Goal: Task Accomplishment & Management: Use online tool/utility

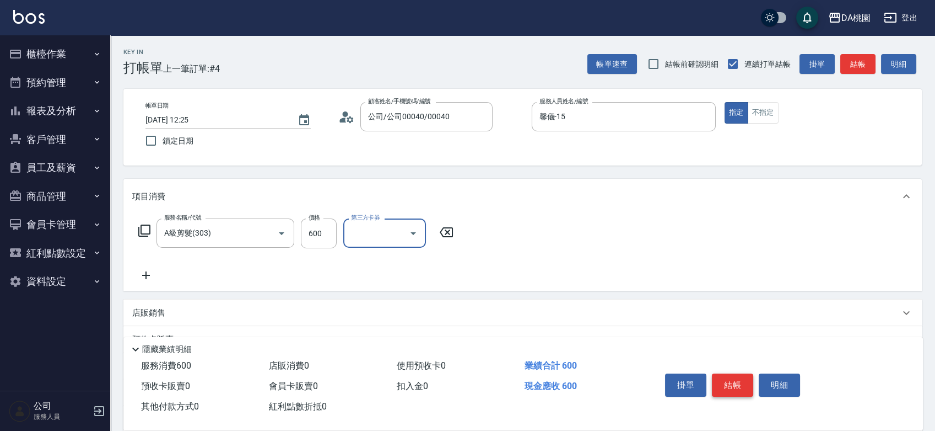
click at [735, 381] on button "結帳" at bounding box center [732, 384] width 41 height 23
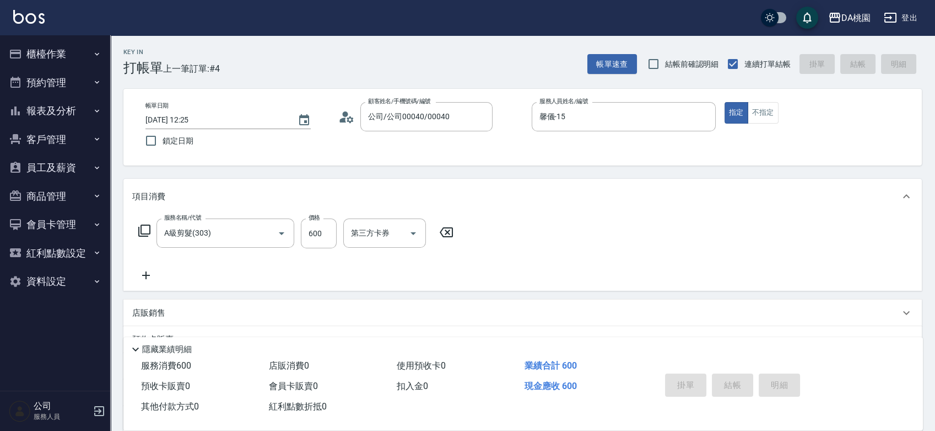
type input "[DATE] 13:08"
type input "0"
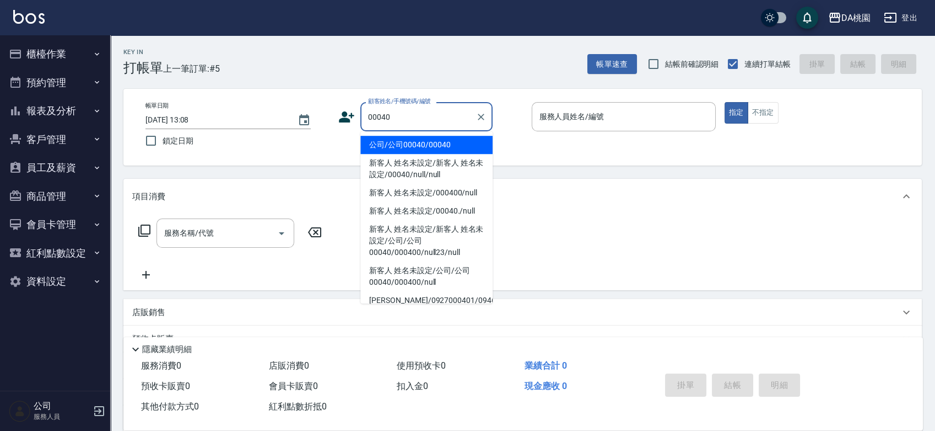
type input "公司/公司00040/00040"
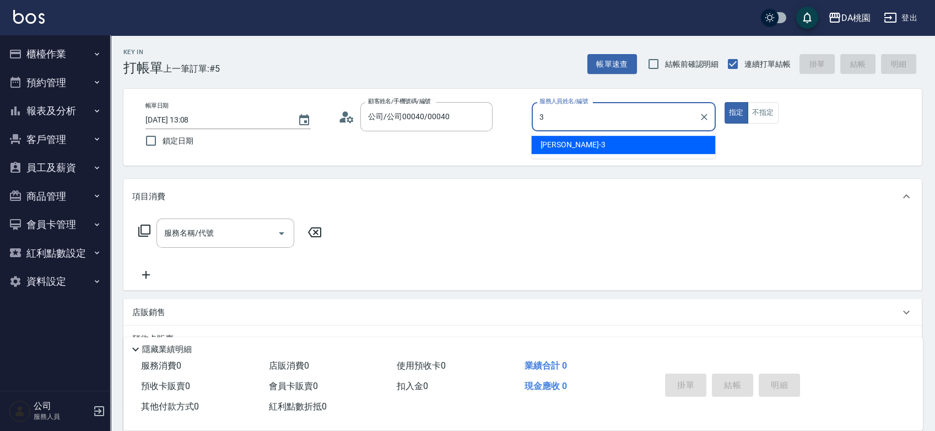
type input "愛莉絲-3"
type button "true"
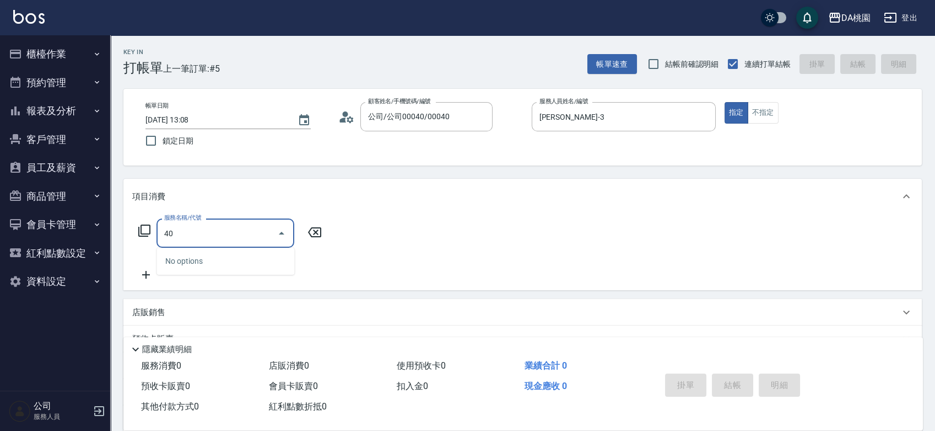
type input "400"
type input "150"
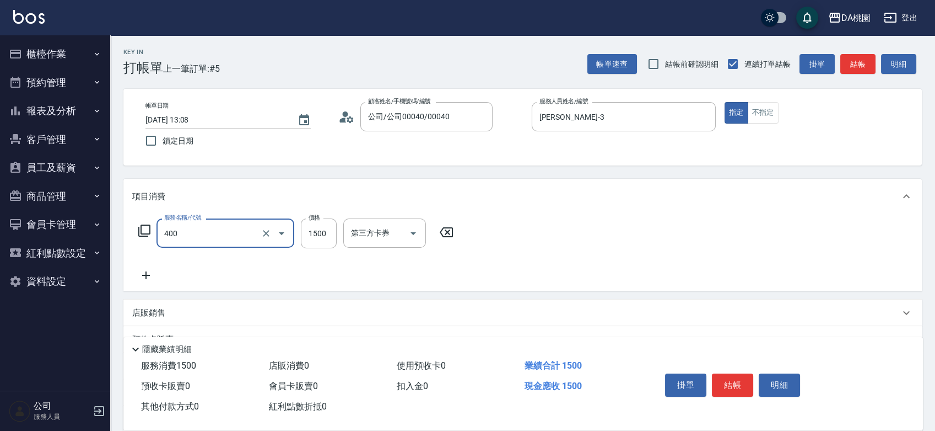
type input "染髮(400)"
click at [725, 378] on button "結帳" at bounding box center [732, 384] width 41 height 23
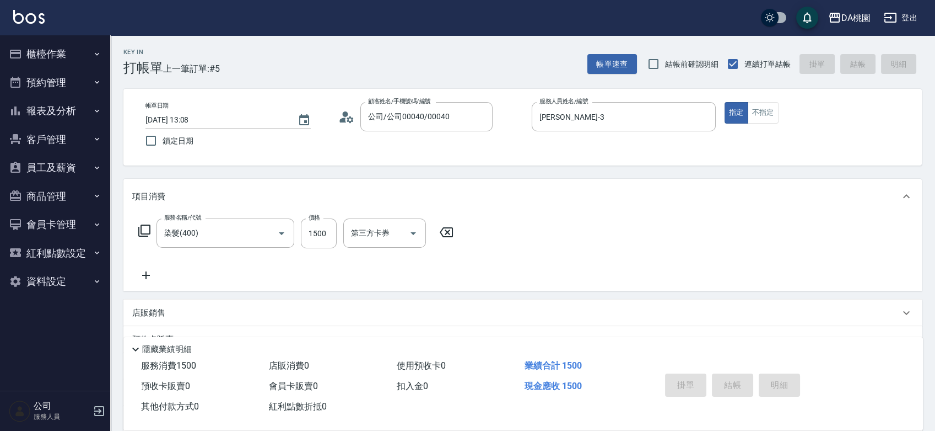
type input "2025/10/08 13:09"
type input "0"
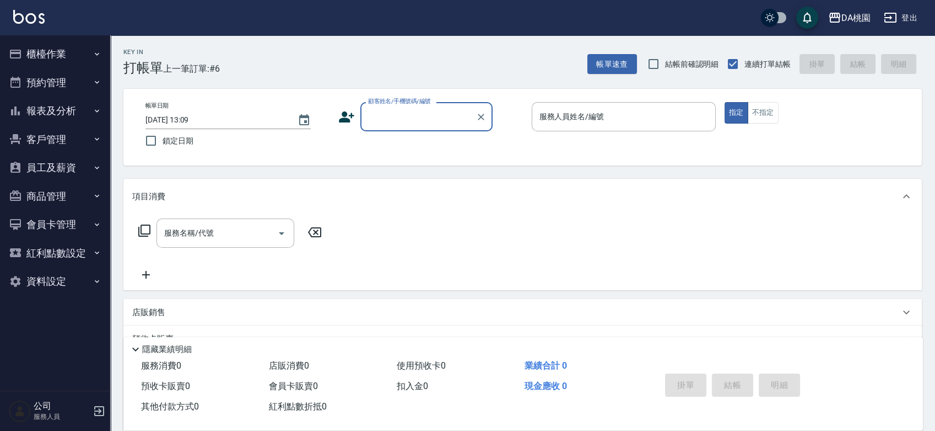
click at [44, 51] on button "櫃檯作業" at bounding box center [54, 54] width 101 height 29
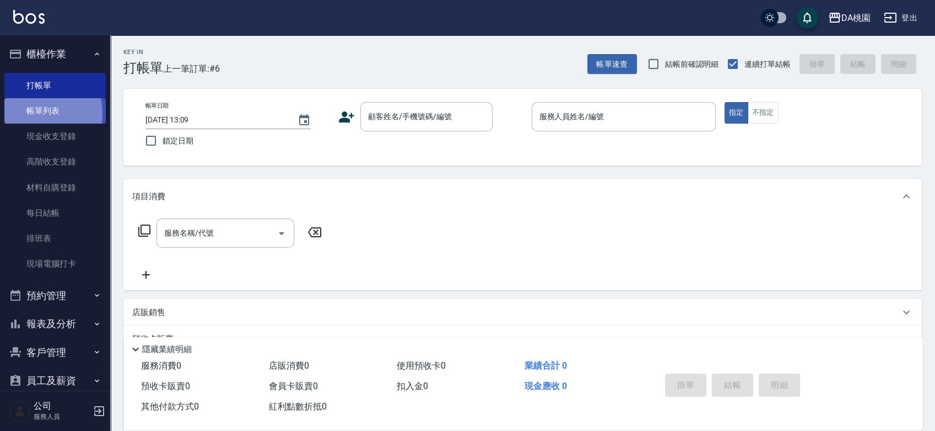
click at [35, 114] on link "帳單列表" at bounding box center [54, 110] width 101 height 25
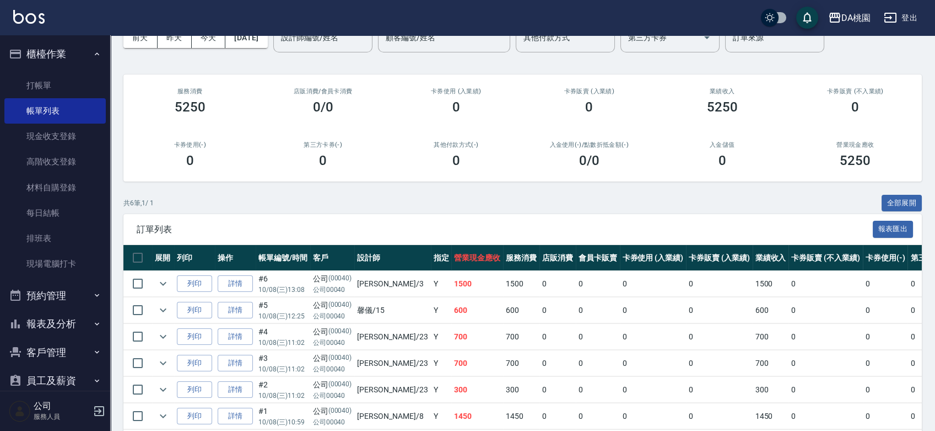
scroll to position [111, 0]
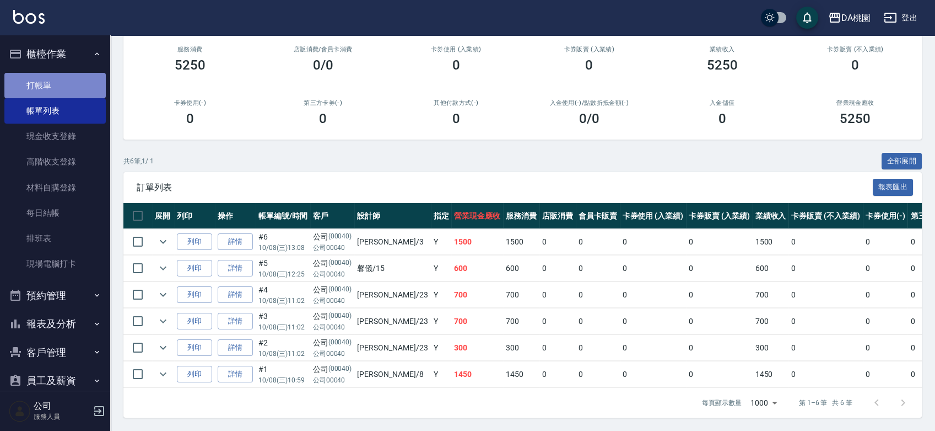
click at [58, 84] on link "打帳單" at bounding box center [54, 85] width 101 height 25
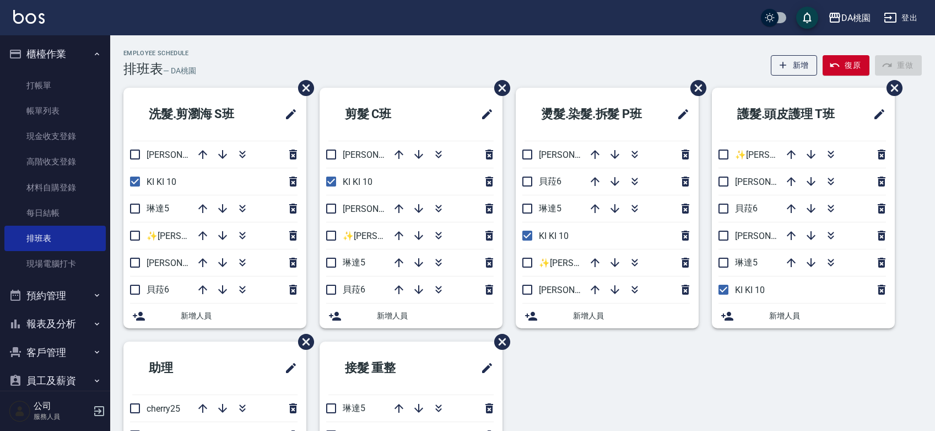
scroll to position [30, 0]
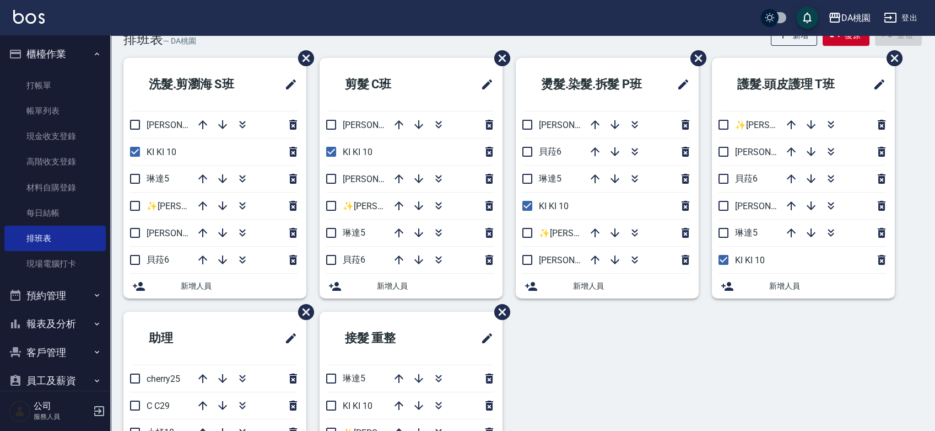
click at [384, 41] on div "Employee Schedule 排班表 — DA桃園 新增 復原 重做" at bounding box center [522, 33] width 799 height 27
